Goal: Complete application form

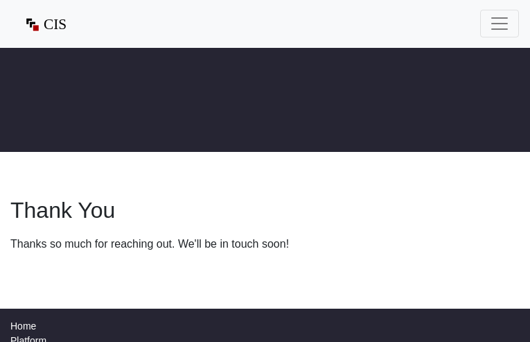
type input "[EMAIL_ADDRESS][DOMAIN_NAME]"
type input "9602738167"
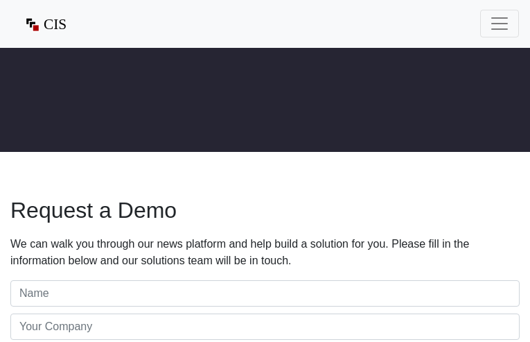
type input "[EMAIL_ADDRESS][DOMAIN_NAME]"
type input "2716148863"
type input "LcmlKzPUd"
type input "lNrmHxPpaM"
type input "[EMAIL_ADDRESS][DOMAIN_NAME]"
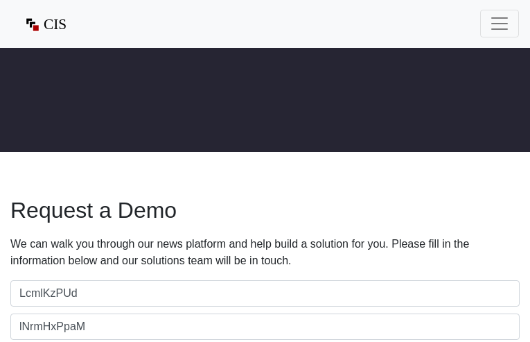
type input "4422954519"
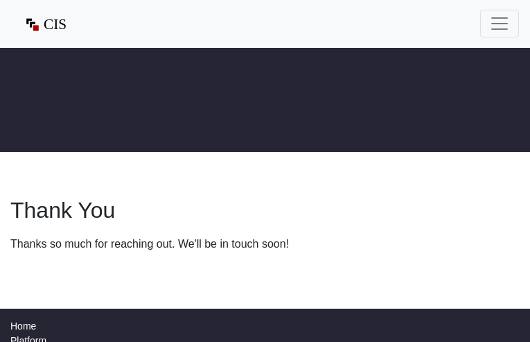
type input "[EMAIL_ADDRESS][DOMAIN_NAME]"
type input "6340011696"
